Goal: Information Seeking & Learning: Check status

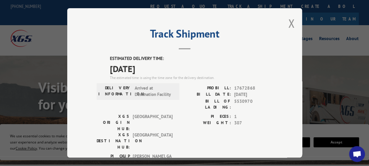
click at [285, 21] on div "Track Shipment ESTIMATED DELIVERY TIME: [DATE] The estimated time is using the …" at bounding box center [184, 83] width 235 height 150
click at [288, 21] on button "Close modal" at bounding box center [291, 24] width 6 height 16
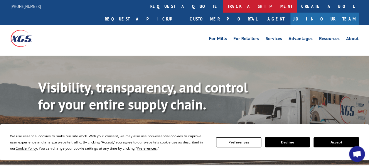
click at [223, 8] on link "track a shipment" at bounding box center [260, 6] width 74 height 13
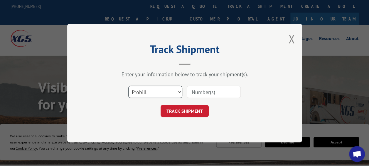
click at [149, 93] on select "Select category... Probill BOL PO" at bounding box center [155, 92] width 54 height 12
select select "po"
click at [128, 86] on select "Select category... Probill BOL PO" at bounding box center [155, 92] width 54 height 12
paste input "42516289"
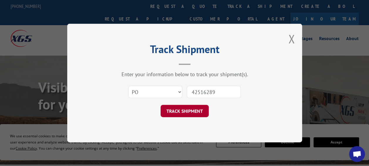
type input "42516289"
drag, startPoint x: 179, startPoint y: 113, endPoint x: 184, endPoint y: 169, distance: 55.8
click at [179, 113] on button "TRACK SHIPMENT" at bounding box center [185, 111] width 48 height 12
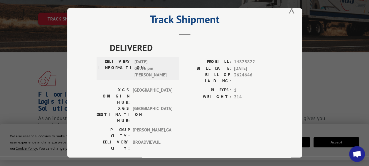
scroll to position [206, 0]
